Goal: Task Accomplishment & Management: Use online tool/utility

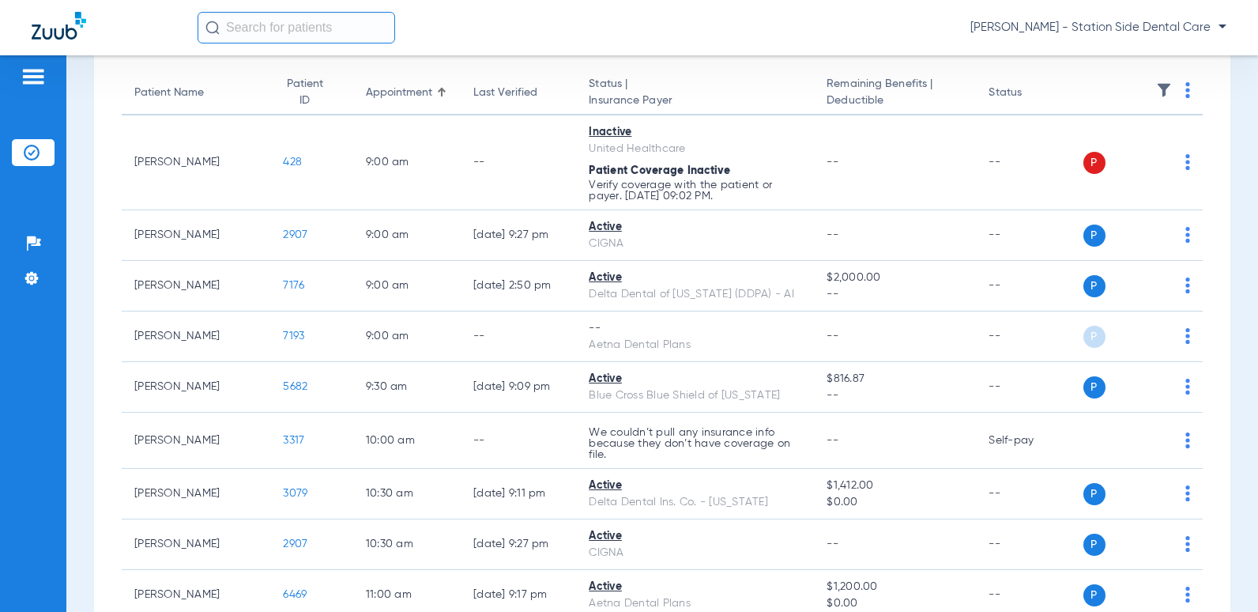
scroll to position [158, 0]
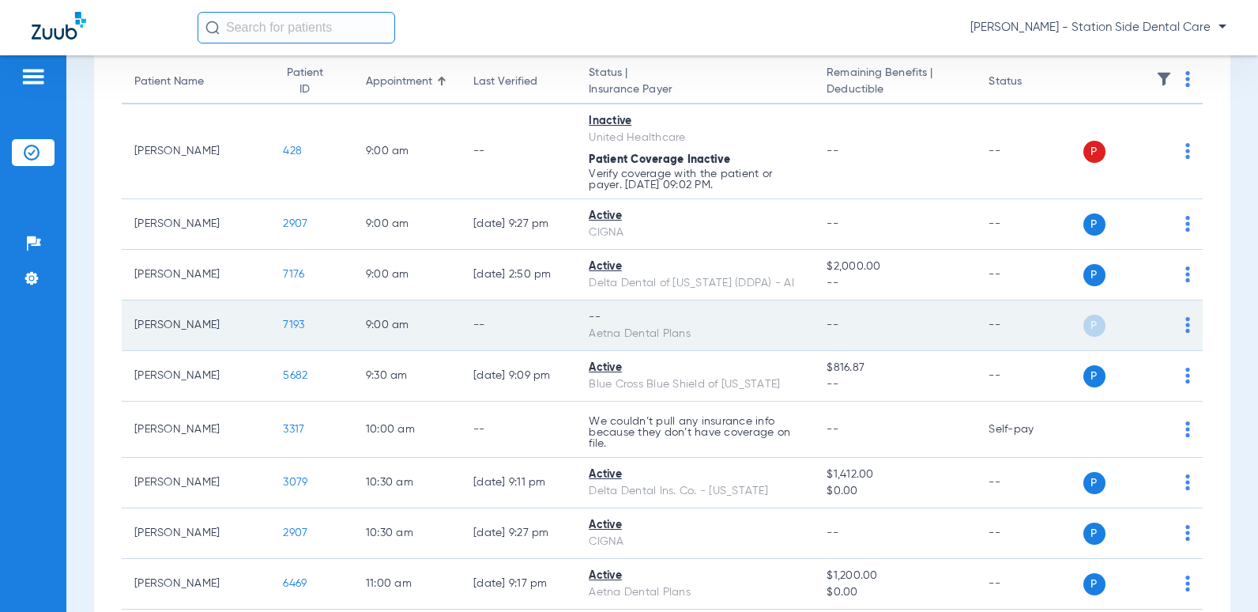
click at [1178, 328] on td "P S" at bounding box center [1144, 325] width 120 height 51
click at [1186, 331] on img at bounding box center [1188, 325] width 5 height 16
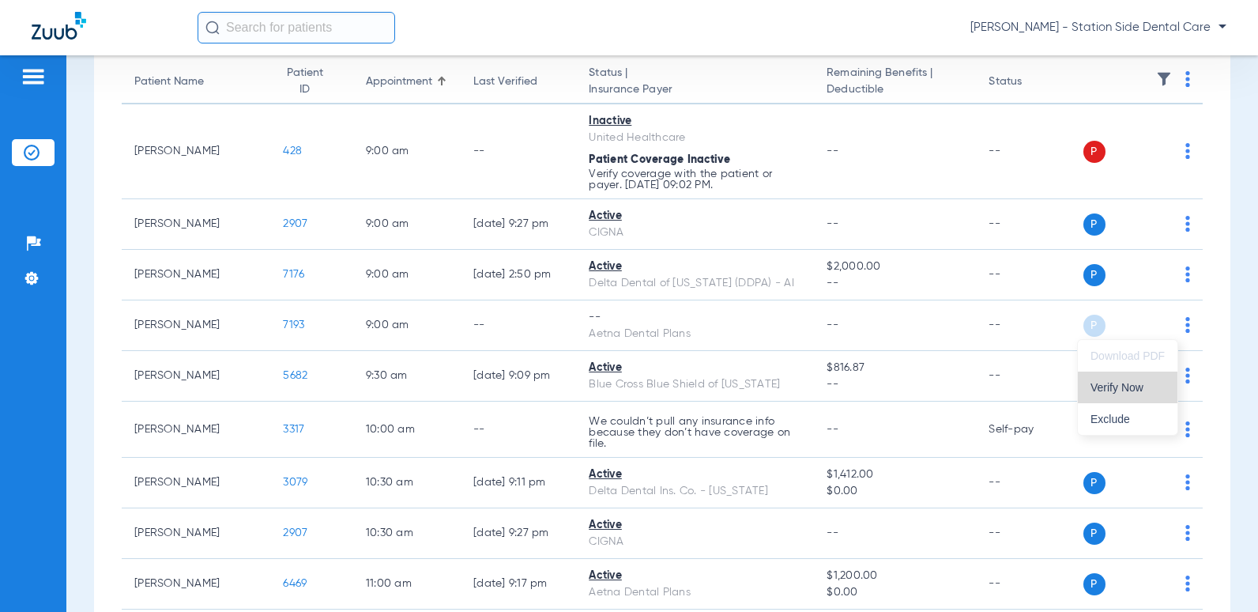
click at [1133, 390] on span "Verify Now" at bounding box center [1128, 387] width 74 height 11
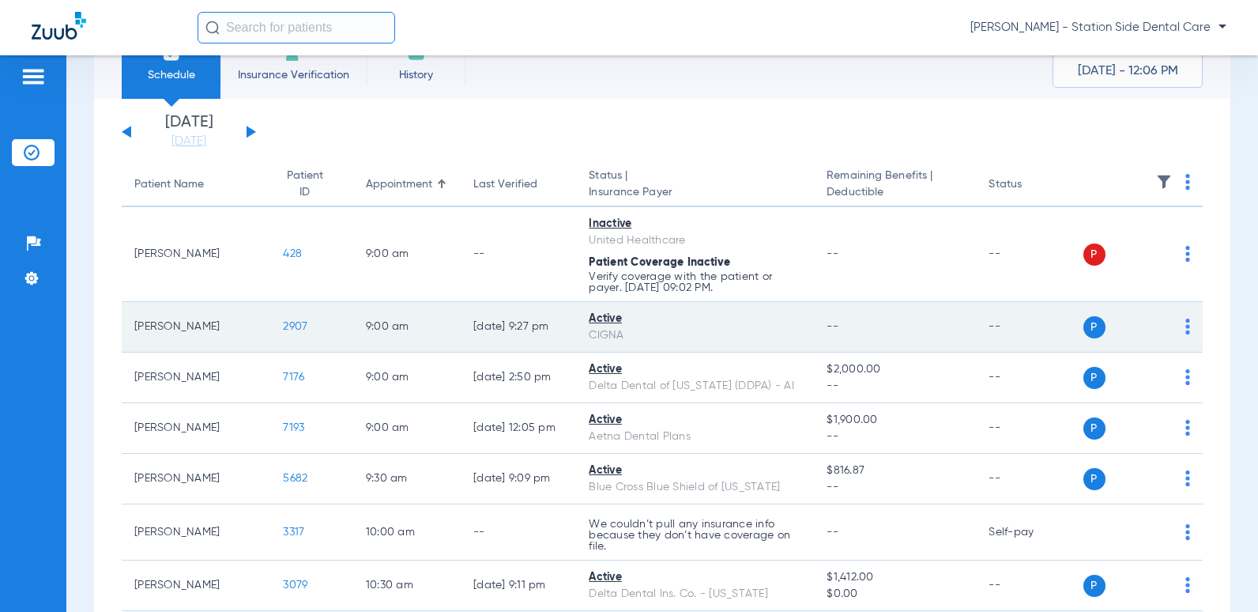
scroll to position [79, 0]
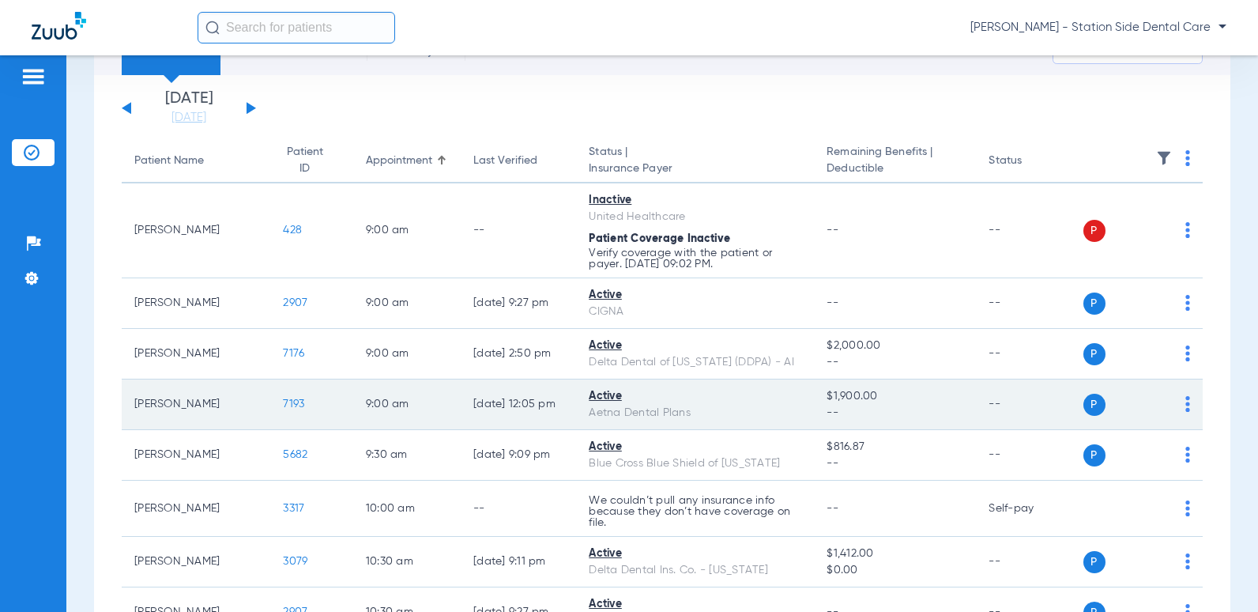
click at [283, 401] on span "7193" at bounding box center [293, 403] width 21 height 11
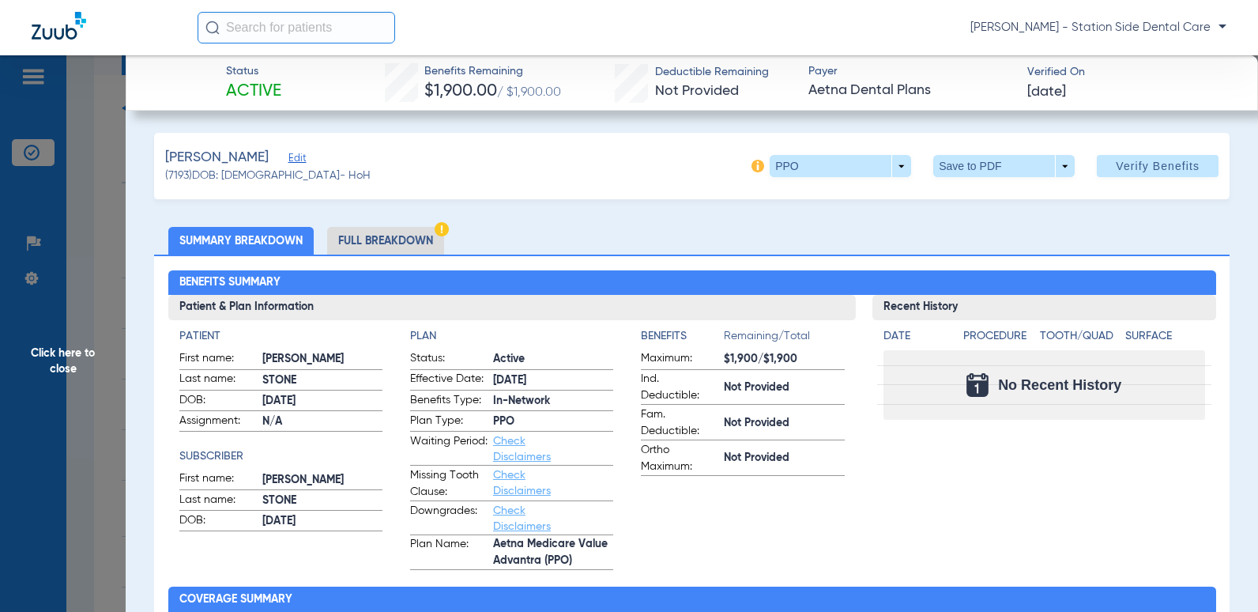
click at [386, 243] on li "Full Breakdown" at bounding box center [385, 241] width 117 height 28
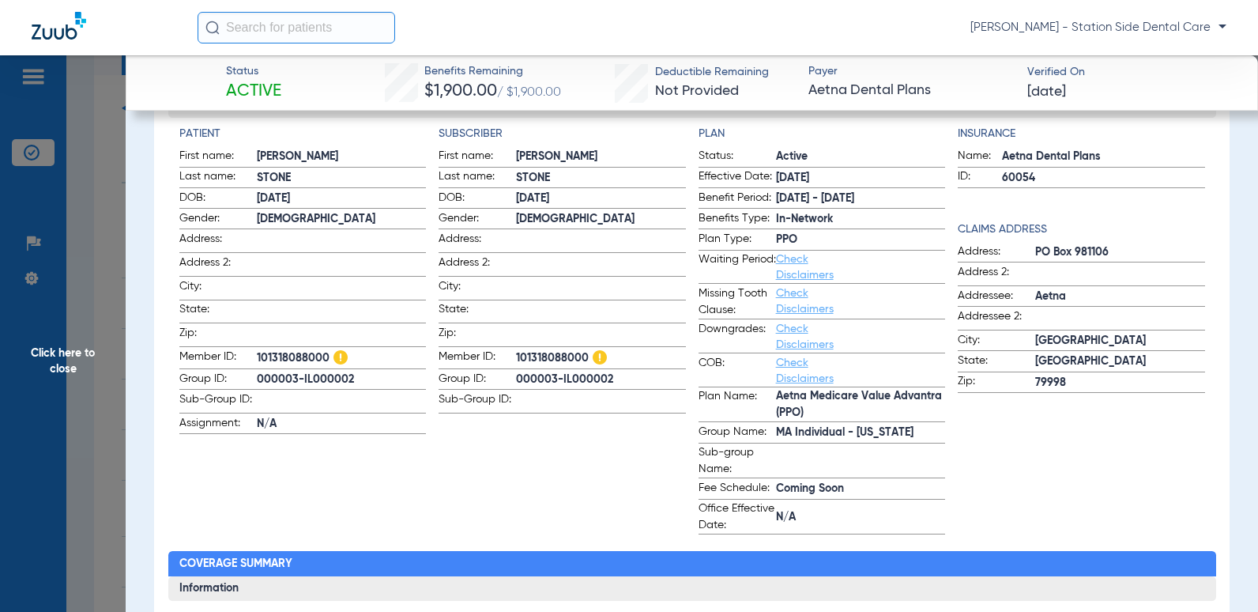
scroll to position [237, 0]
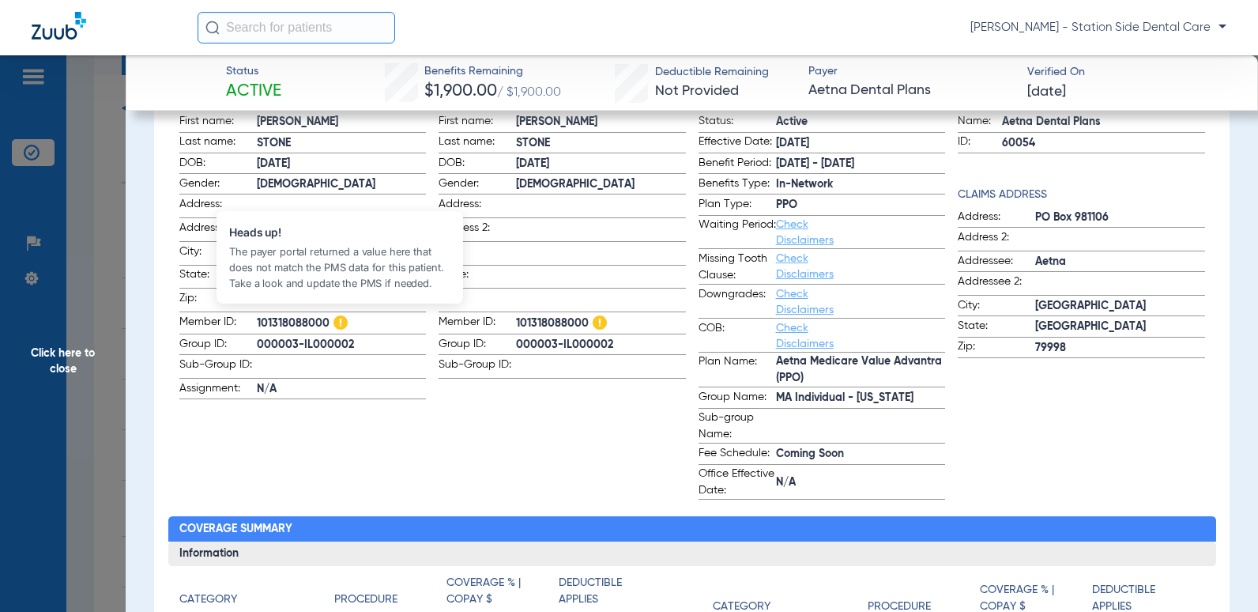
click at [341, 316] on img at bounding box center [341, 322] width 14 height 14
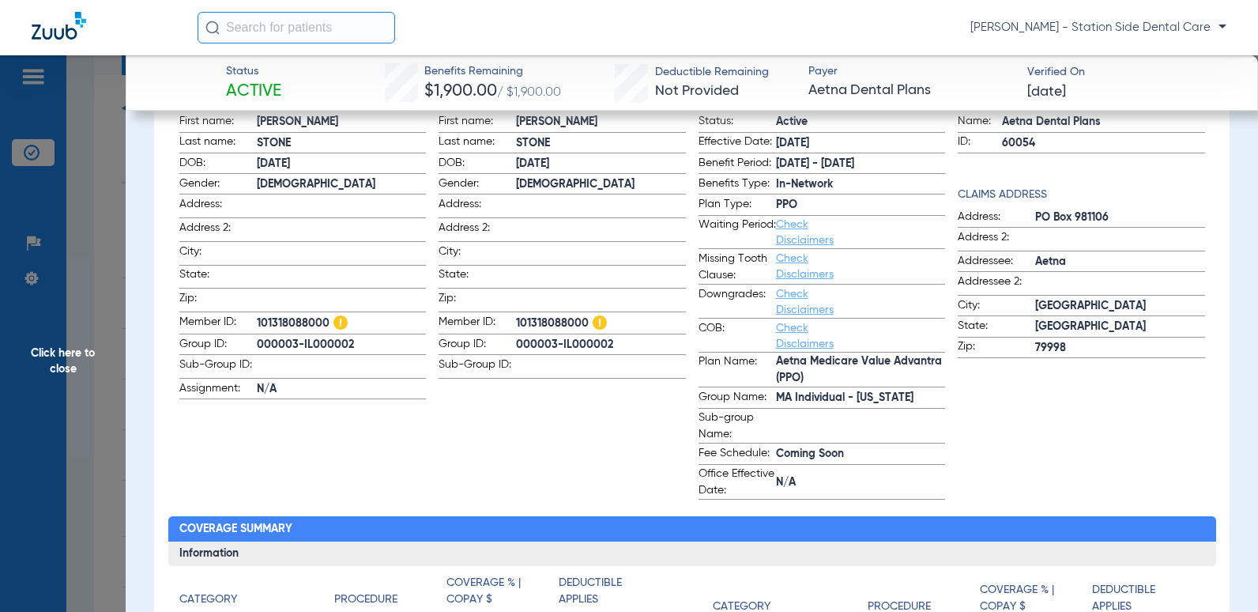
drag, startPoint x: 326, startPoint y: 316, endPoint x: 251, endPoint y: 315, distance: 75.1
click at [251, 315] on label "Member ID: 101318088000" at bounding box center [302, 324] width 247 height 21
copy label "101318088000"
